Goal: Find specific page/section: Find specific page/section

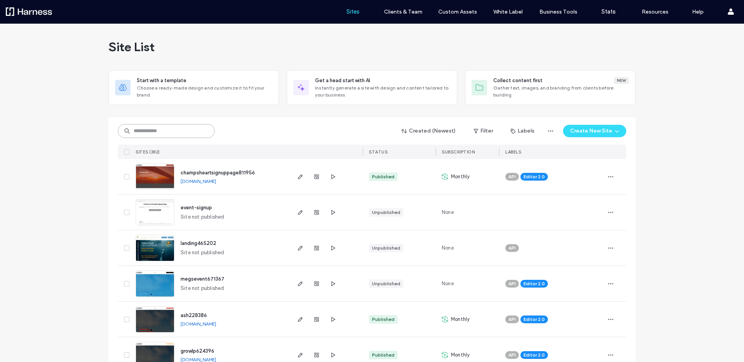
click at [175, 131] on input at bounding box center [166, 131] width 97 height 14
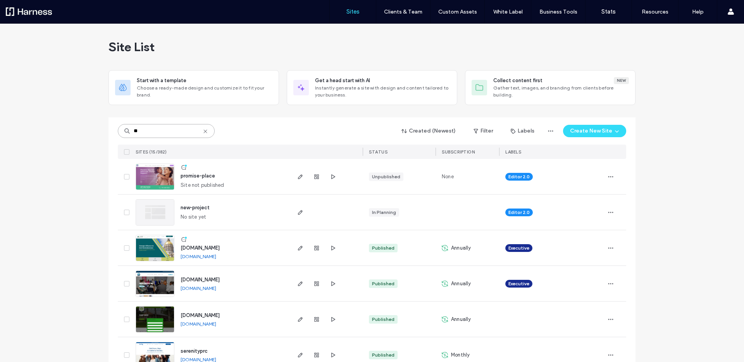
type input "**"
click at [191, 178] on span "promise-place" at bounding box center [198, 176] width 34 height 6
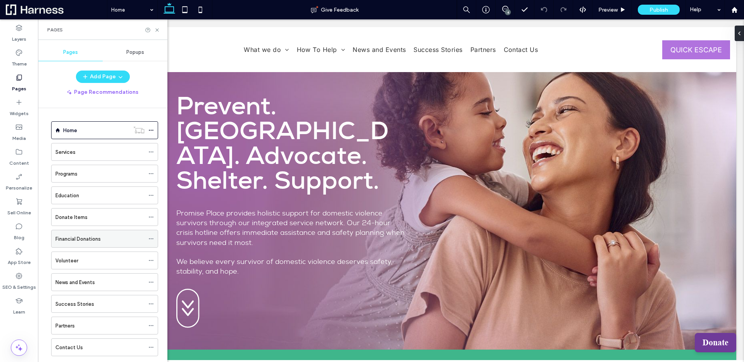
click at [125, 239] on div "Financial Donations" at bounding box center [99, 239] width 89 height 8
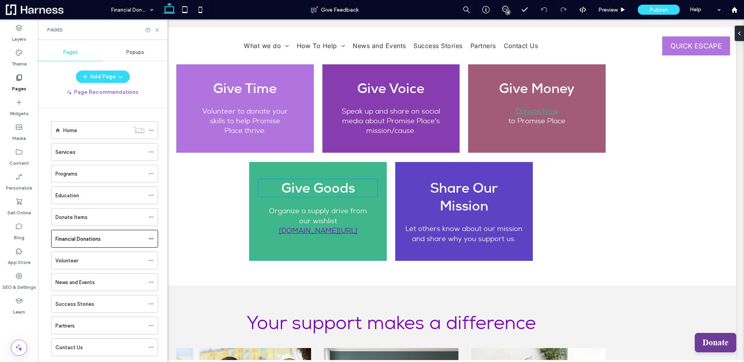
scroll to position [624, 0]
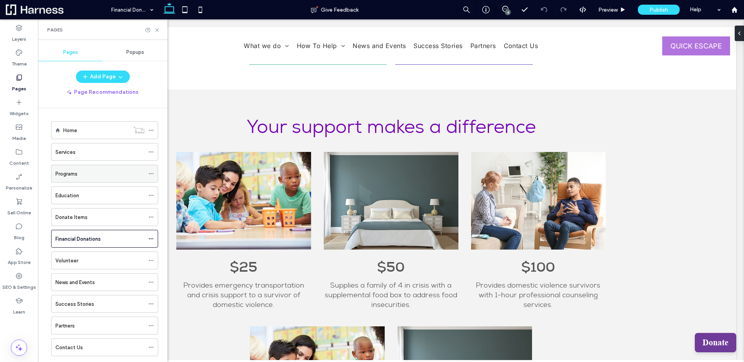
click at [84, 175] on div "Programs" at bounding box center [99, 174] width 89 height 8
